Goal: Check status: Check status

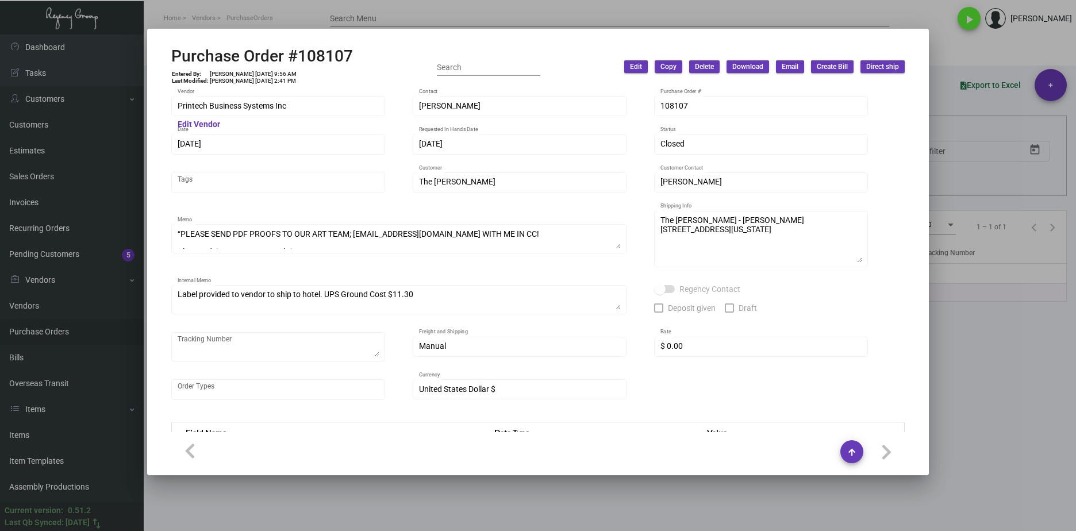
click at [482, 22] on div at bounding box center [538, 265] width 1076 height 531
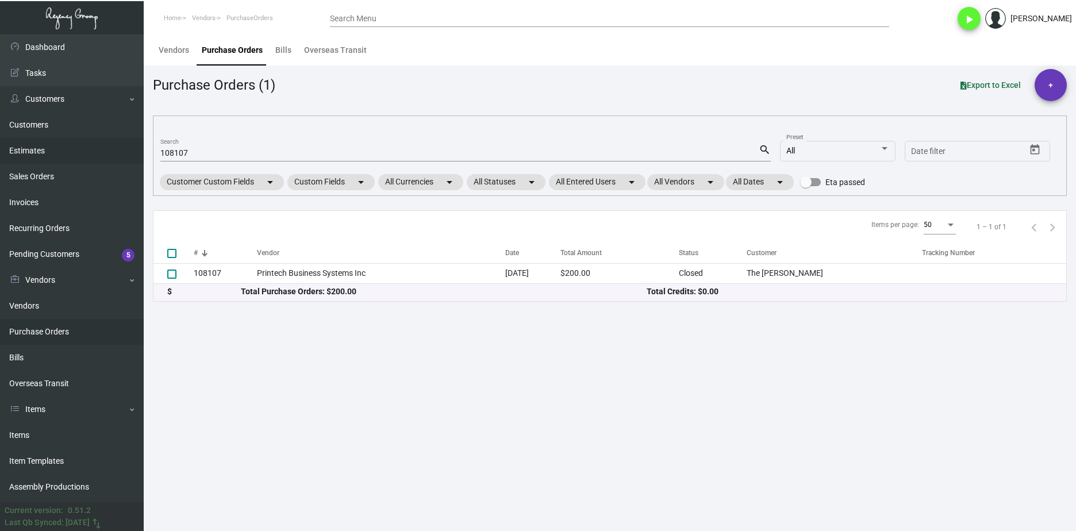
click at [59, 141] on link "Estimates" at bounding box center [72, 151] width 144 height 26
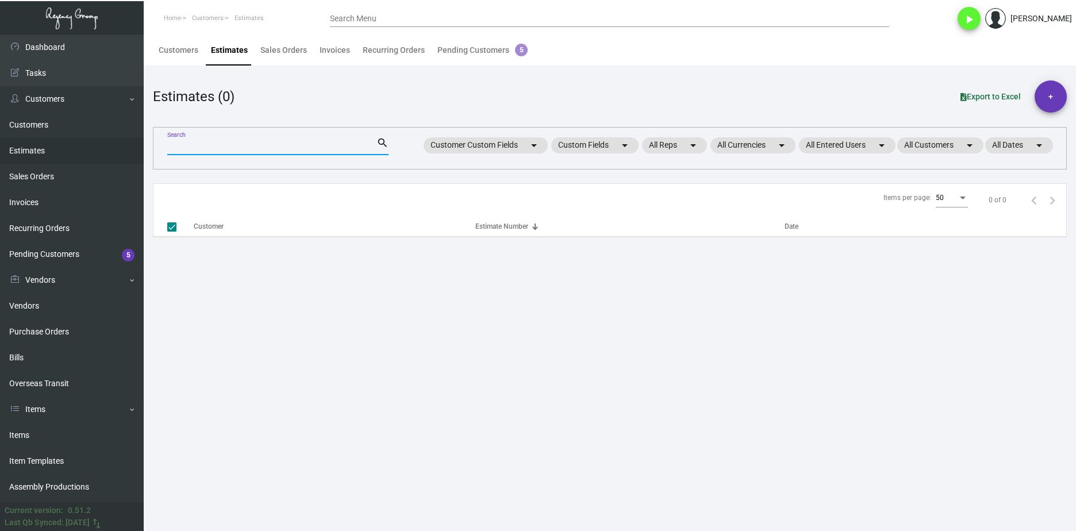
click at [229, 148] on input "Search" at bounding box center [271, 146] width 209 height 9
paste input "11080"
type input "11080"
checkbox input "false"
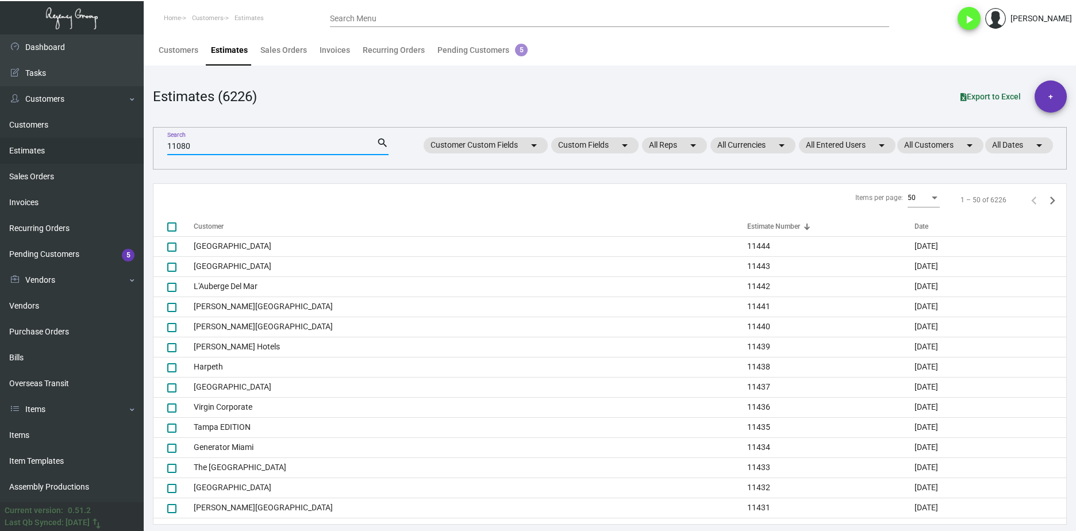
type input "11080"
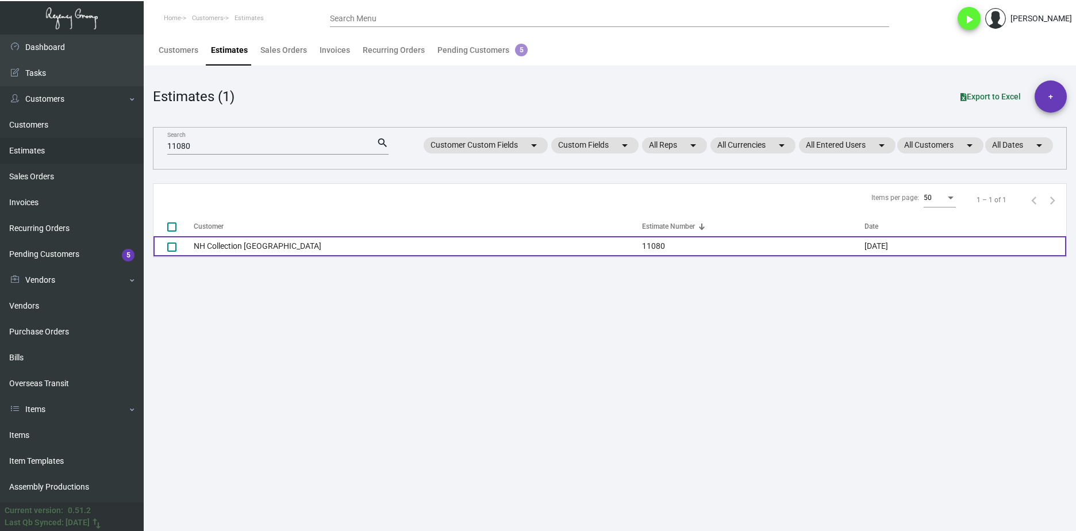
click at [202, 250] on td "NH Collection Madison Avenue" at bounding box center [418, 246] width 448 height 20
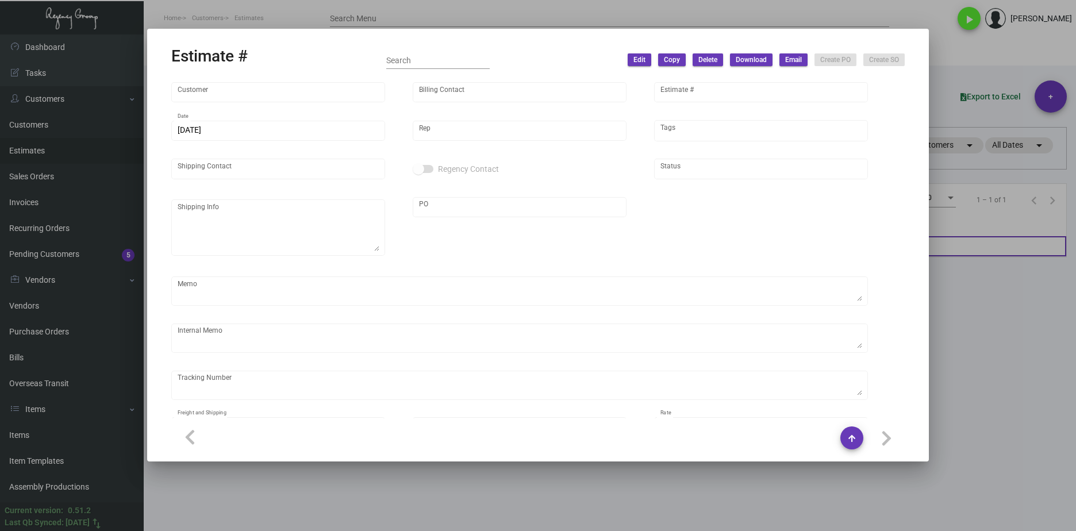
type input "NH Collection Madison Avenue"
type input "Carlo Di Giulio"
type input "11080"
type input "7/29/2024"
type input "Kyle Kliebhan"
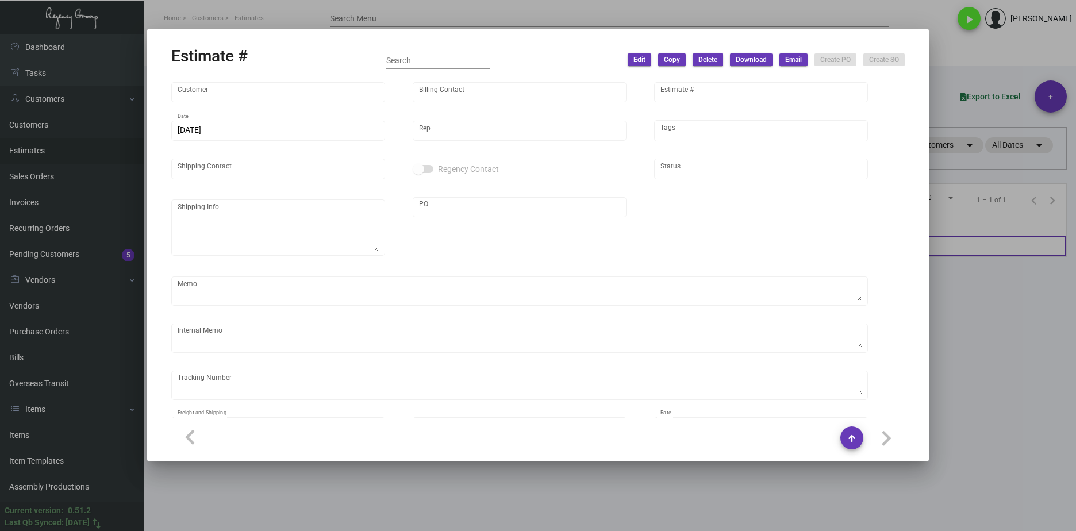
type input "Carlo Di Giulio"
type input "United States Dollar $"
type input "$ 0.00"
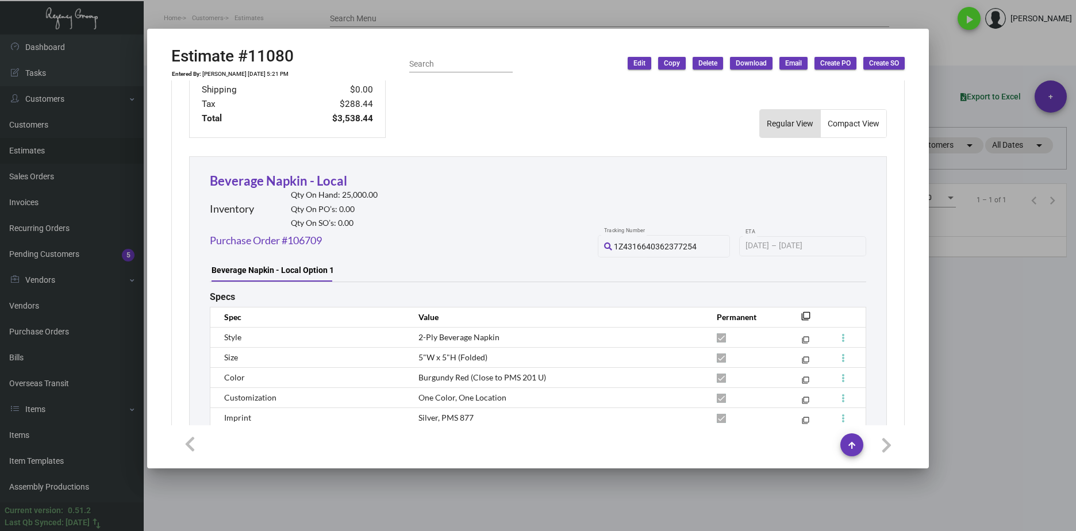
scroll to position [575, 0]
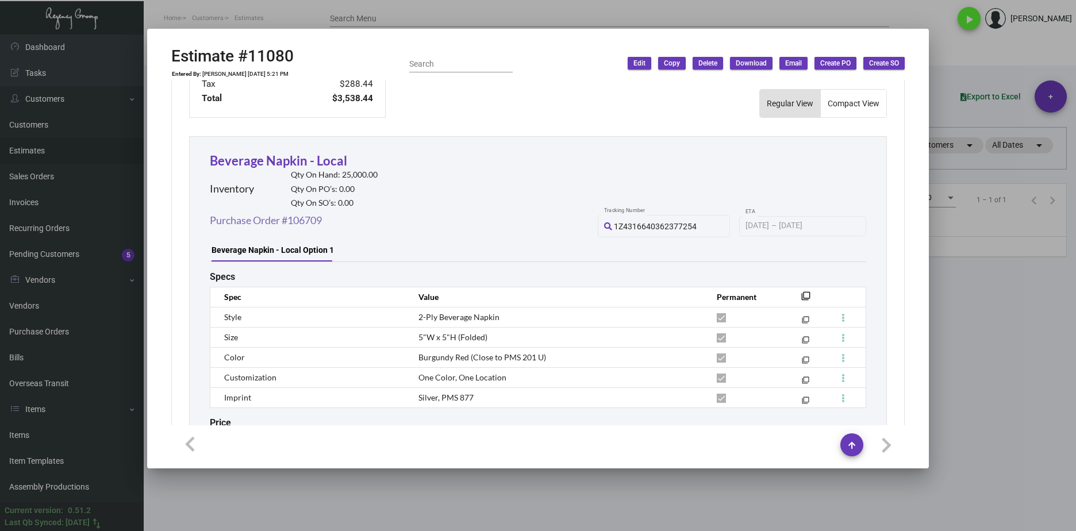
click at [306, 213] on link "Purchase Order #106709" at bounding box center [266, 221] width 112 height 16
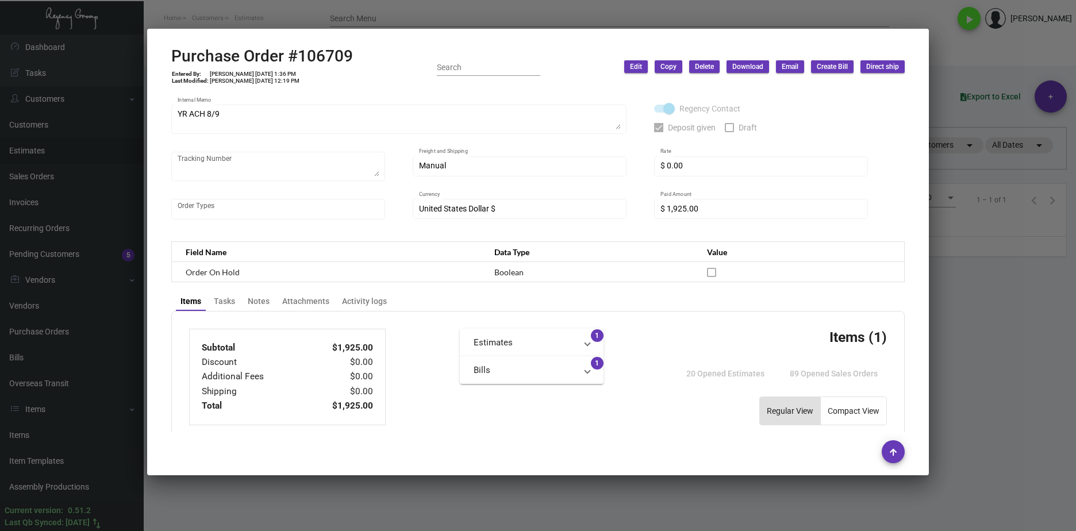
scroll to position [179, 0]
drag, startPoint x: 354, startPoint y: 54, endPoint x: 164, endPoint y: 54, distance: 189.6
click at [164, 54] on mat-dialog-container "Purchase Order #106709 Entered By: Cristal Tineo 8/5/24, 1:36 PM Last Modified:…" at bounding box center [538, 252] width 782 height 447
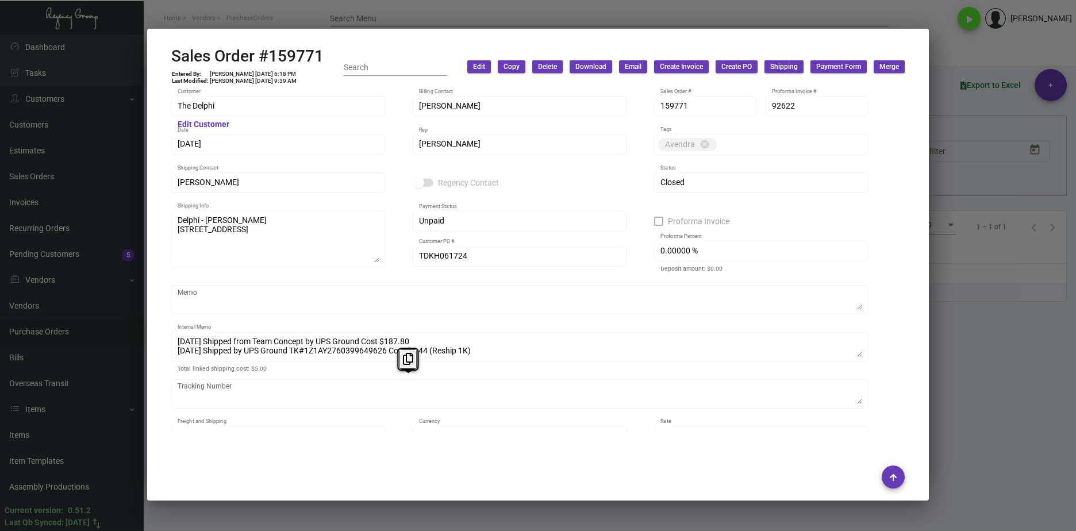
scroll to position [640, 0]
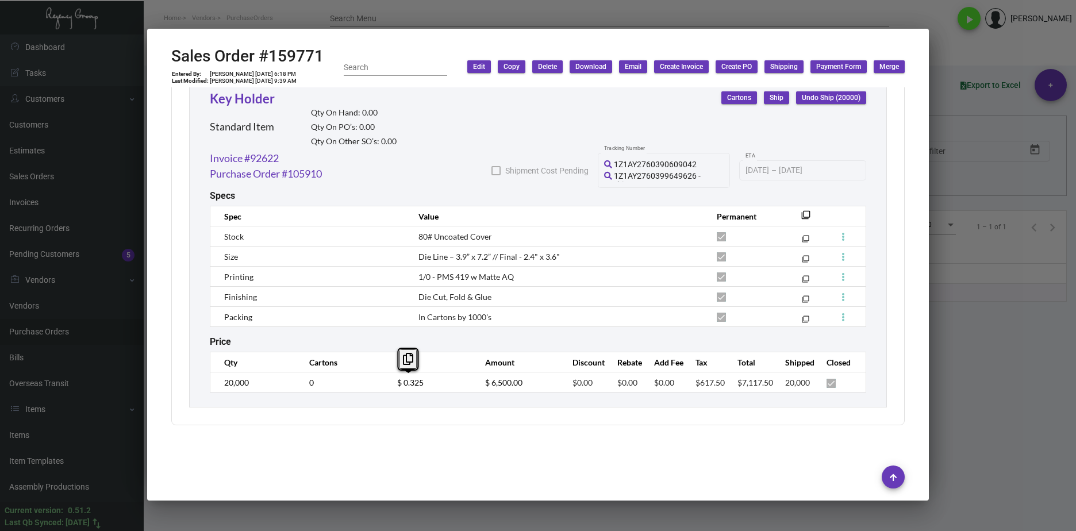
click at [485, 521] on div at bounding box center [538, 265] width 1076 height 531
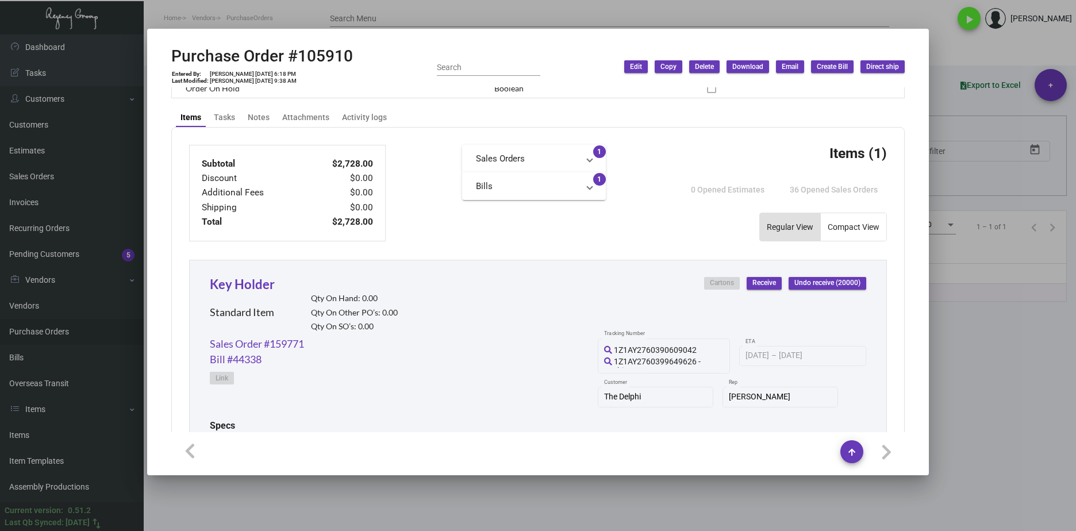
click at [212, 486] on div at bounding box center [538, 265] width 1076 height 531
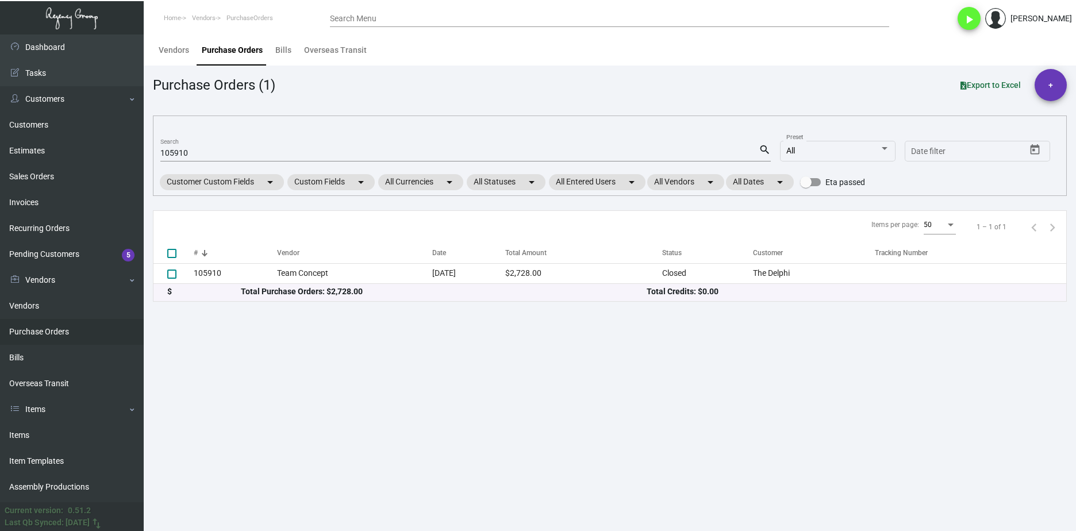
drag, startPoint x: 57, startPoint y: 345, endPoint x: 60, endPoint y: 333, distance: 11.8
click at [57, 344] on ul "Vendors Purchase Orders Bills Overseas Transit" at bounding box center [72, 344] width 144 height 103
click at [60, 333] on link "Purchase Orders" at bounding box center [72, 332] width 144 height 26
click at [183, 145] on div "105910 Search" at bounding box center [459, 153] width 598 height 18
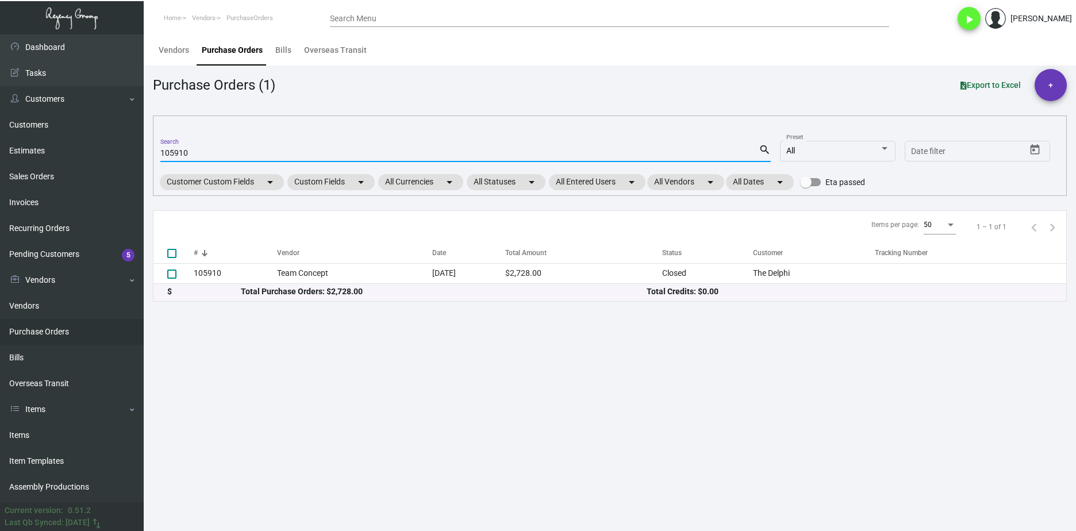
click at [181, 150] on input "105910" at bounding box center [459, 153] width 598 height 9
paste input "3247"
type input "103247"
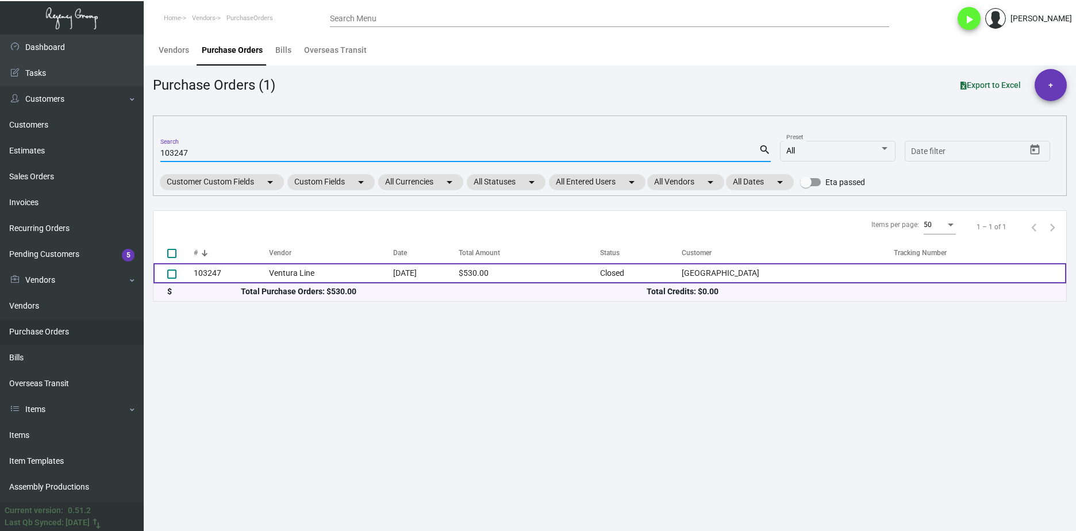
click at [335, 280] on td "Ventura Line" at bounding box center [331, 273] width 124 height 20
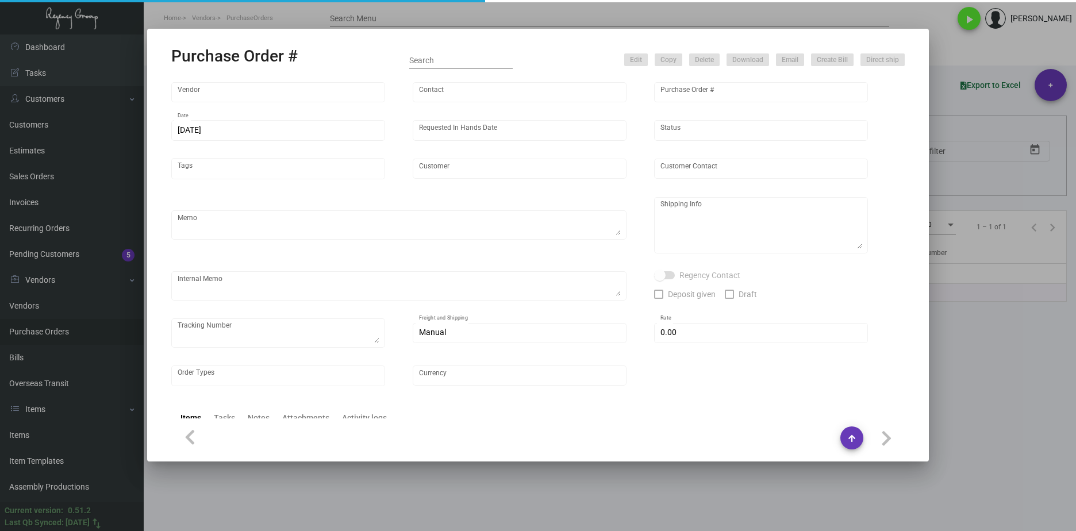
type input "Ventura Line"
type input "MISSING INFO MISSING INFO"
type input "103247"
type input "[DATE]"
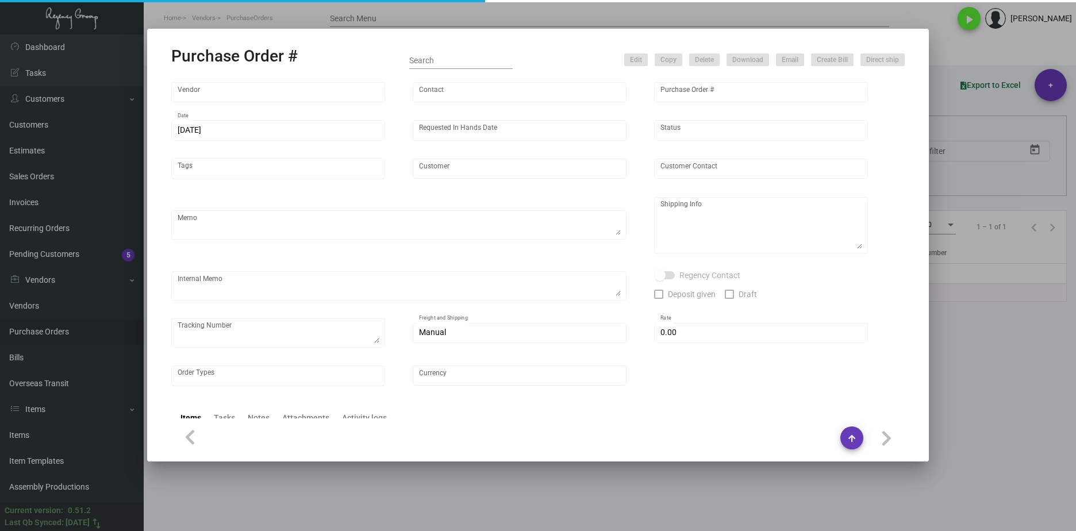
type input "[GEOGRAPHIC_DATA]"
type input "[PERSON_NAME] / Front Desk"
type textarea "Last PO#97528 - MAGNET BACKING THIS RUN / BLIND SHIPPING."
type textarea "USC Hotel - [PERSON_NAME] / Front Desk [STREET_ADDRESS][PERSON_NAME]"
type textarea "1/24 - "Firm ship date is 3/8 at the latest. The materials are going to get cau…"
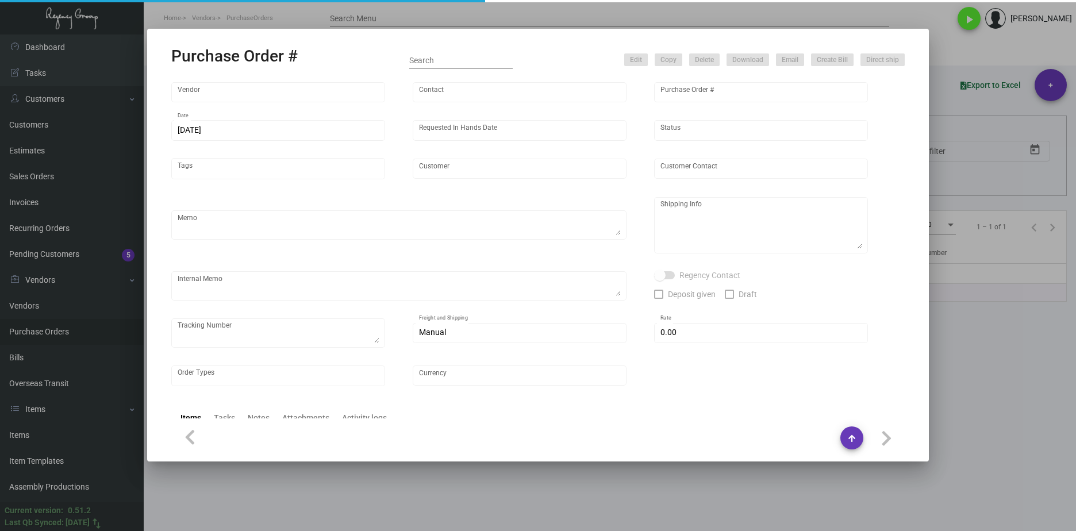
type input "$ 0.00"
type input "United States Dollar $"
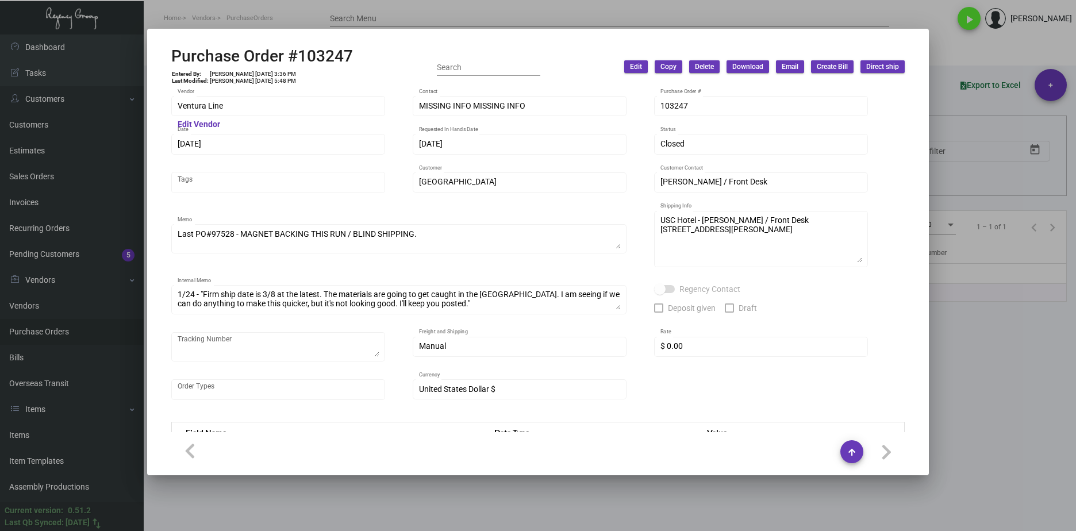
click at [694, 487] on div at bounding box center [538, 265] width 1076 height 531
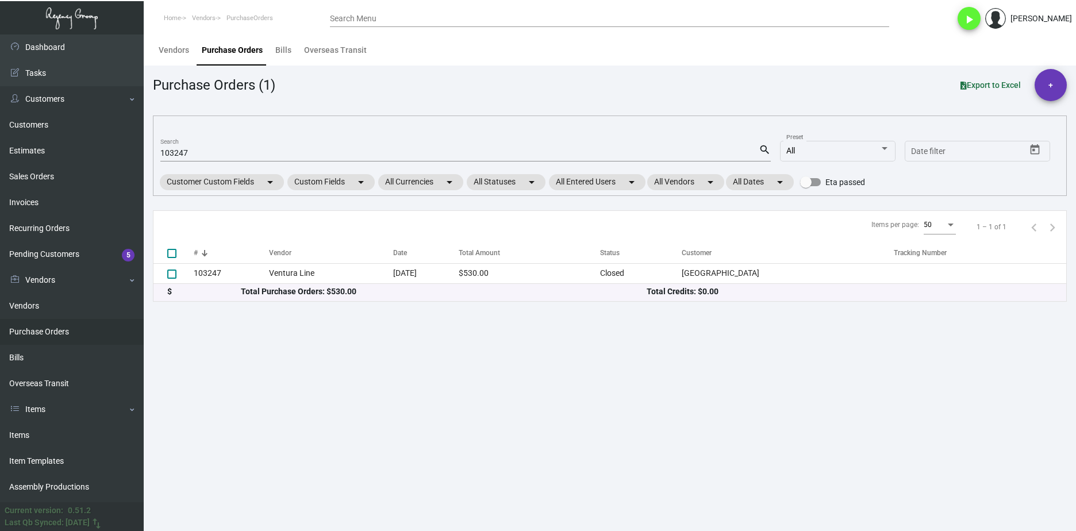
click at [191, 151] on input "103247" at bounding box center [459, 153] width 598 height 9
paste input "2249"
type input "102249"
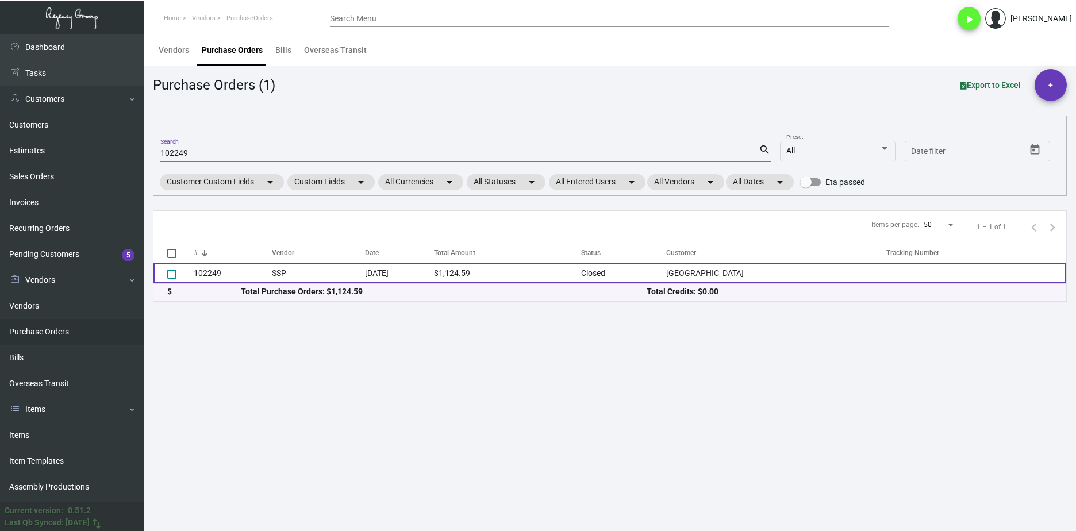
click at [242, 274] on td "102249" at bounding box center [233, 273] width 78 height 20
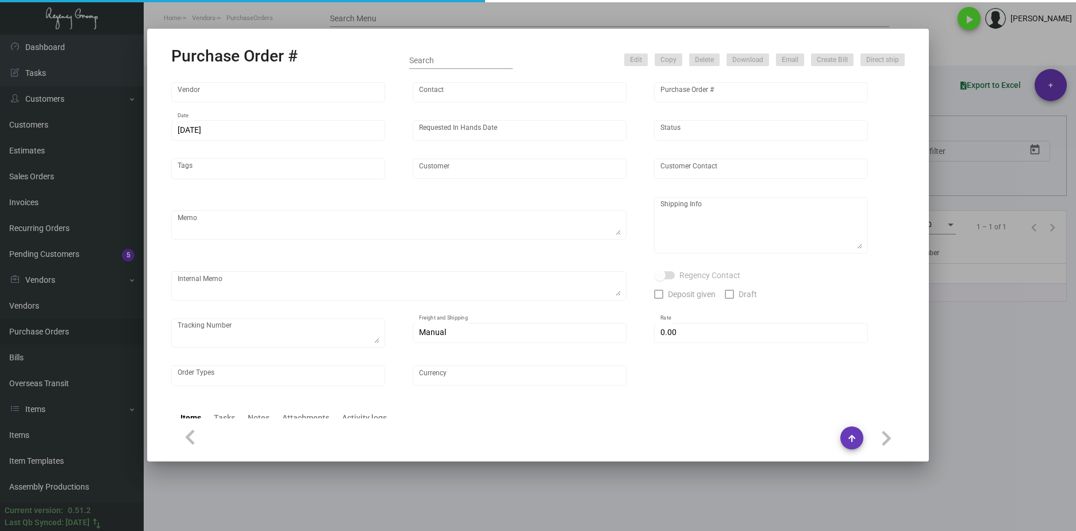
type input "SSP"
type input "[PERSON_NAME]"
type input "102249"
type input "[DATE]"
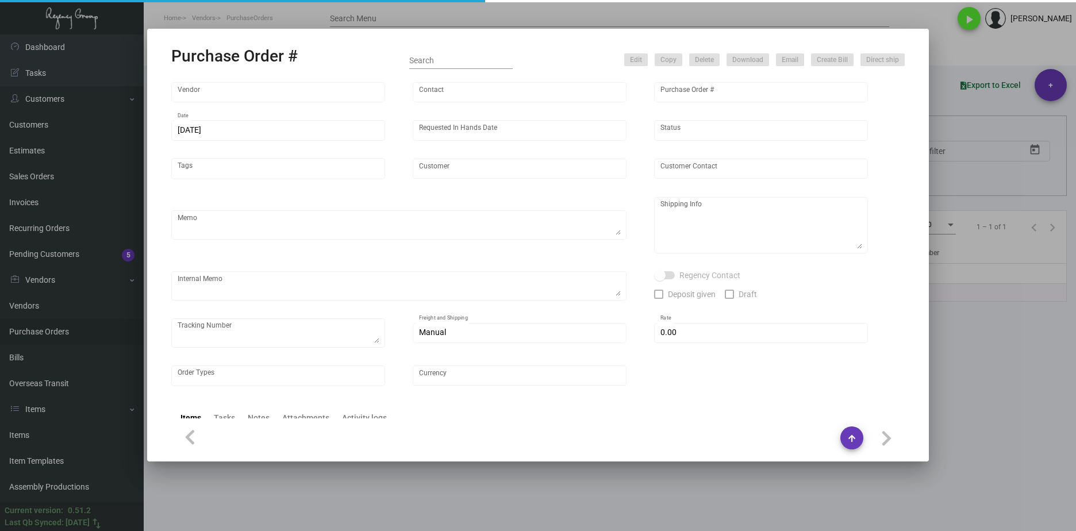
type input "[GEOGRAPHIC_DATA]"
type input "Attn: [PERSON_NAME]"
type textarea "Quote# 5304307 / Reorder Purchase Order #87107"
type textarea "[GEOGRAPHIC_DATA] - Attn: [PERSON_NAME] [STREET_ADDRESS] [GEOGRAPHIC_DATA] US"
type textarea "*****Sales Tax in the amount of $115.27 is being added to Shipping.*****"
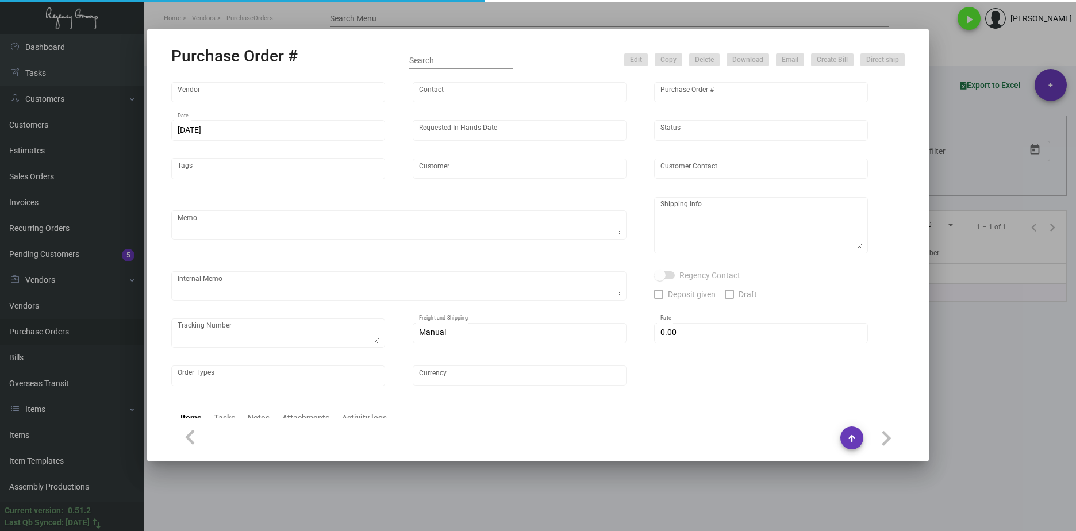
type input "$ 0.00"
type input "United States Dollar $"
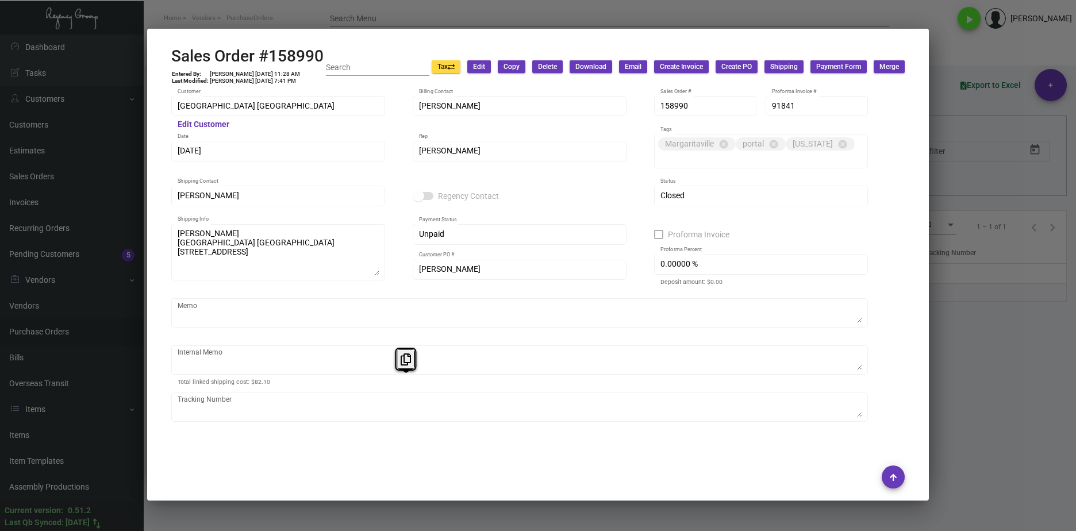
scroll to position [624, 0]
